Goal: Information Seeking & Learning: Compare options

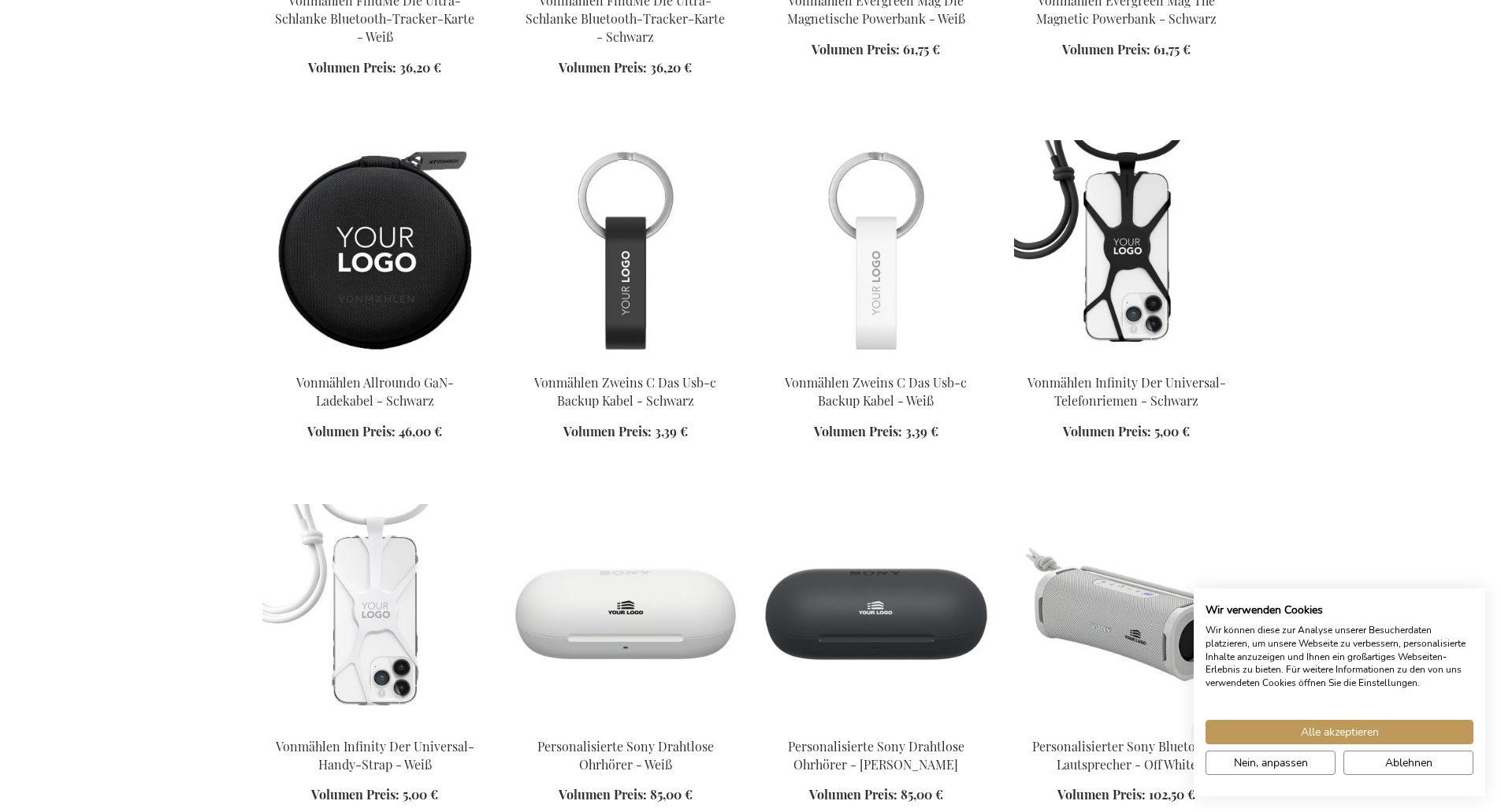
scroll to position [1339, 0]
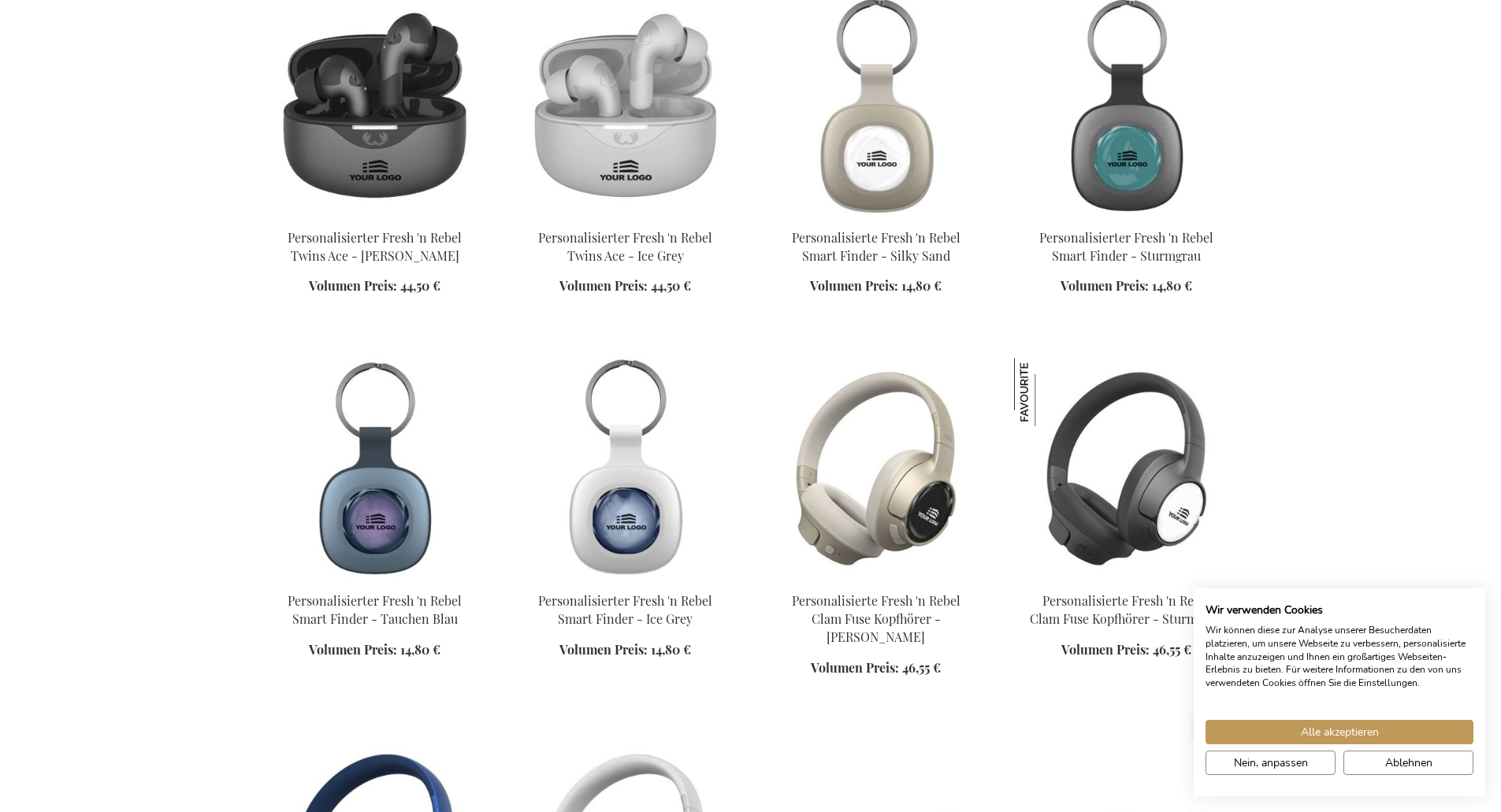
scroll to position [2679, 0]
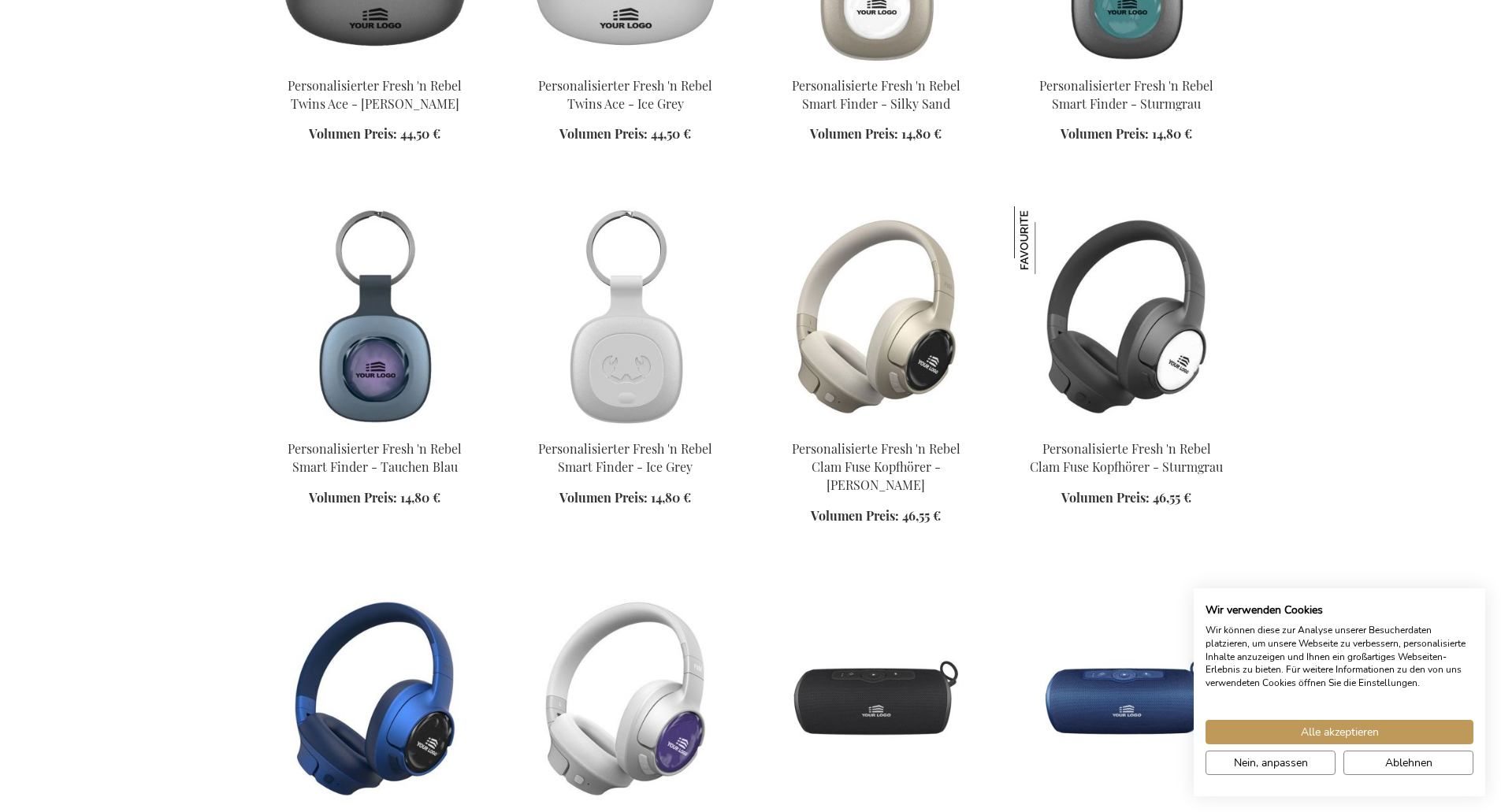
click at [659, 357] on img at bounding box center [625, 316] width 225 height 220
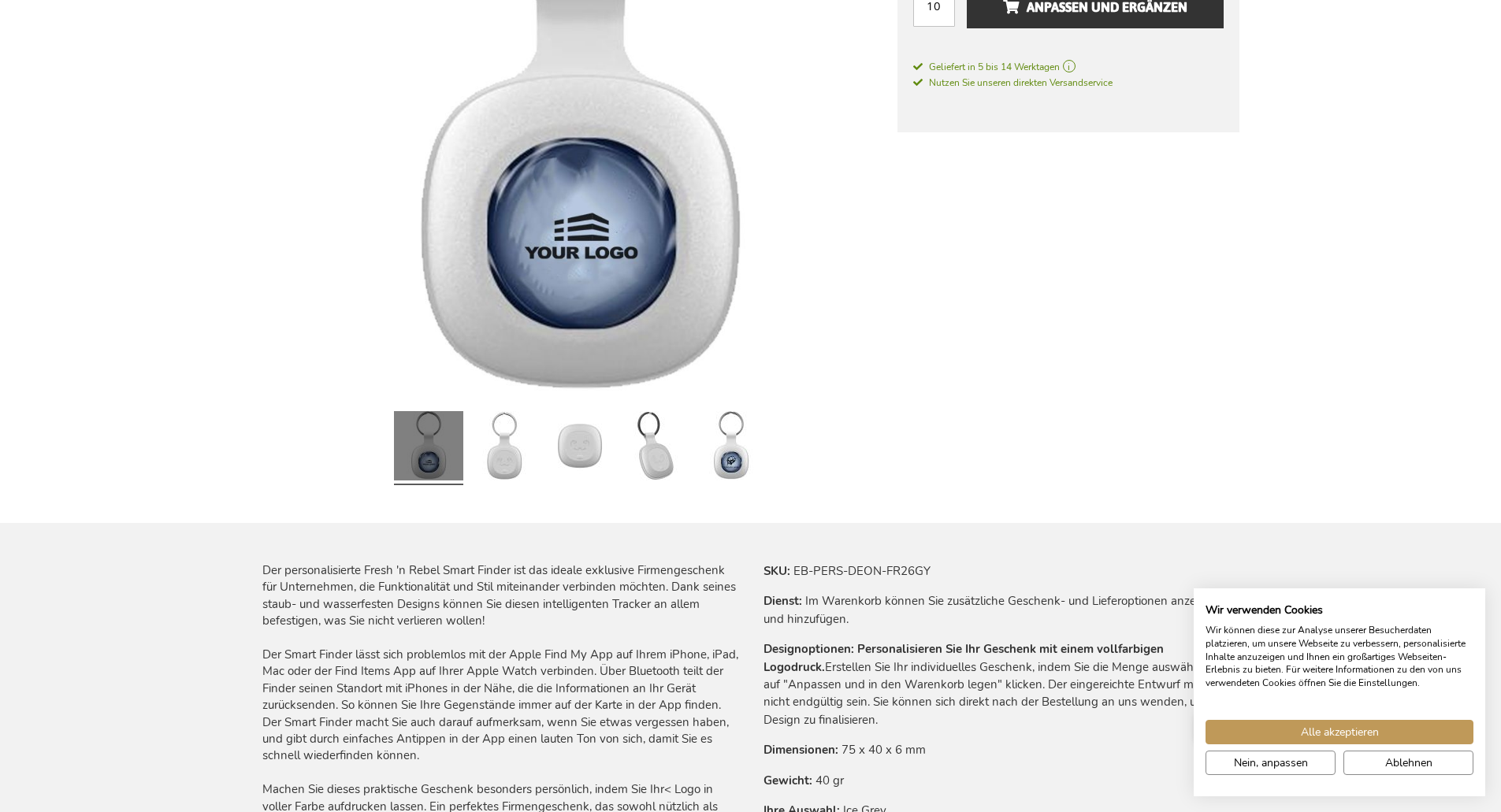
scroll to position [473, 0]
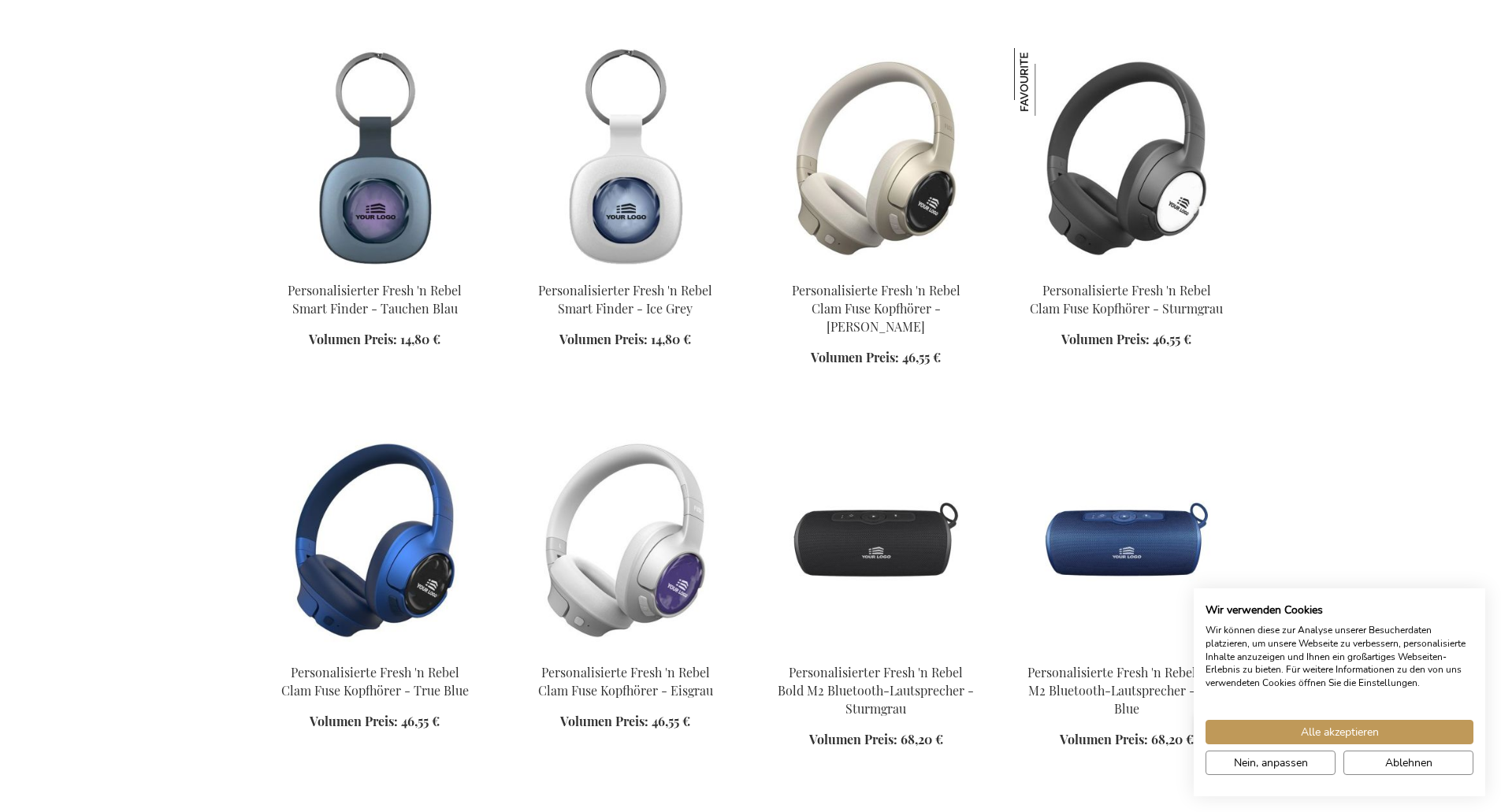
scroll to position [999, 0]
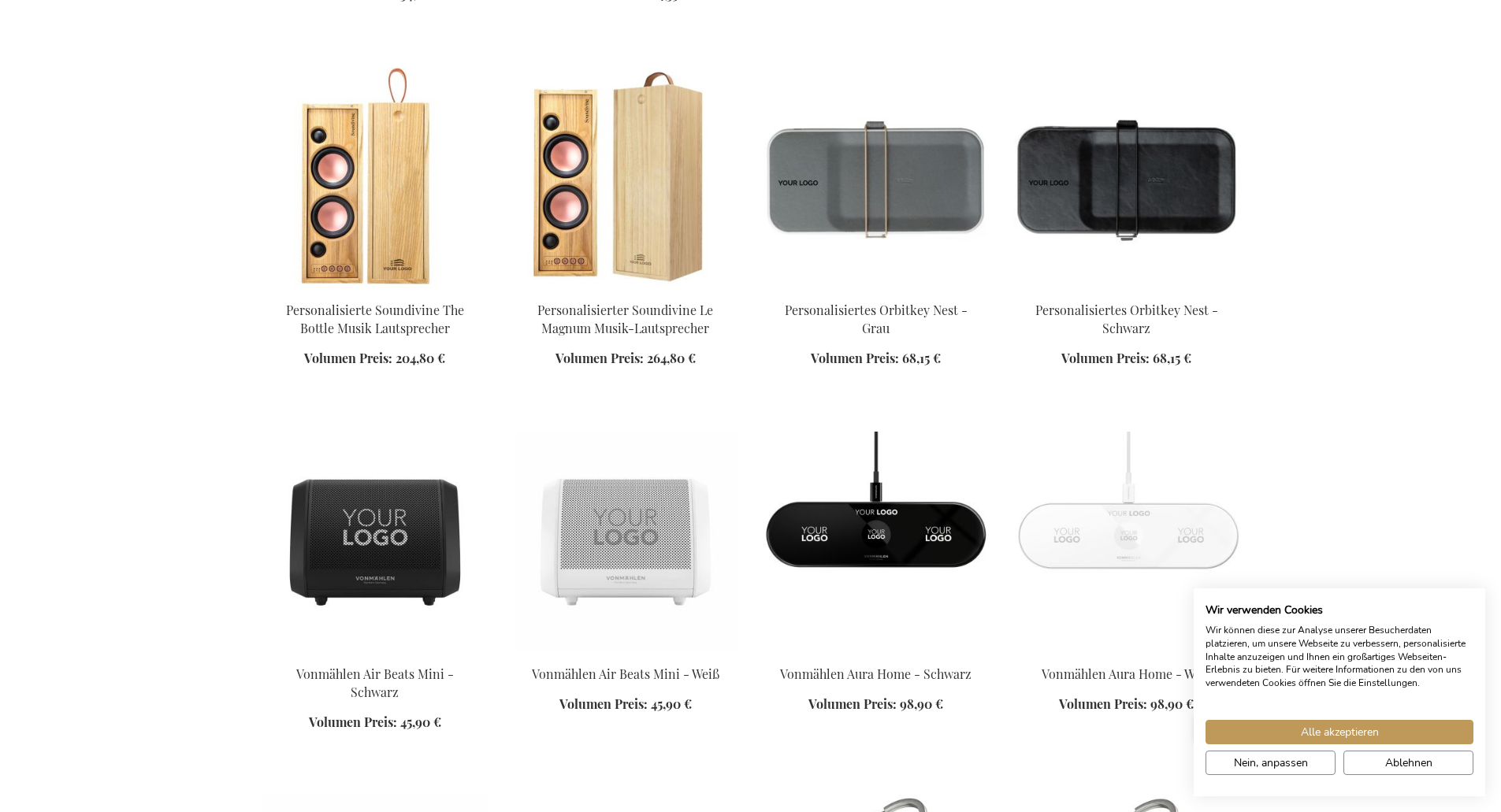
scroll to position [2654, 0]
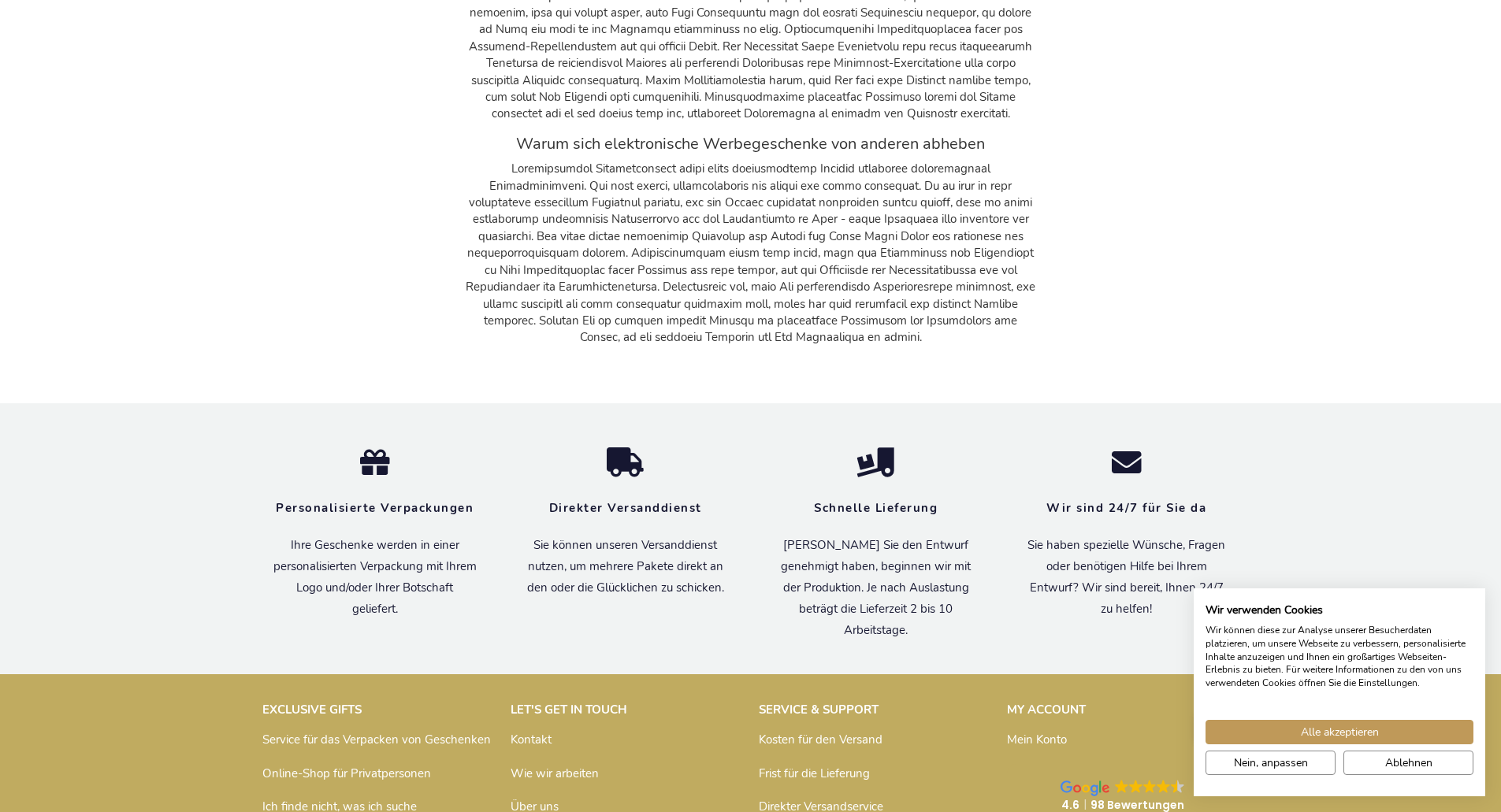
scroll to position [4755, 0]
